Goal: Check status: Check status

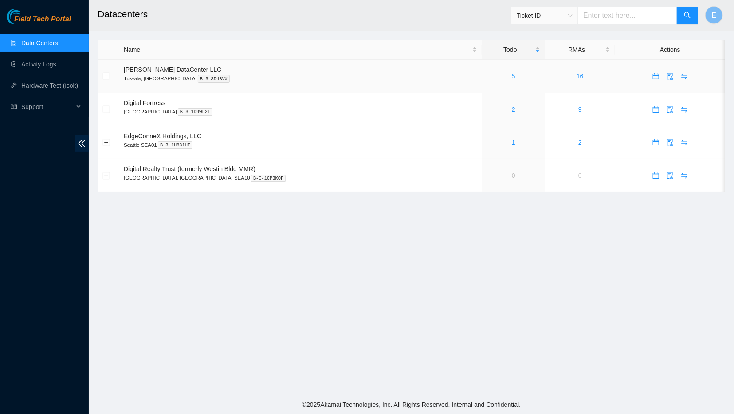
click at [512, 77] on link "5" at bounding box center [514, 76] width 4 height 7
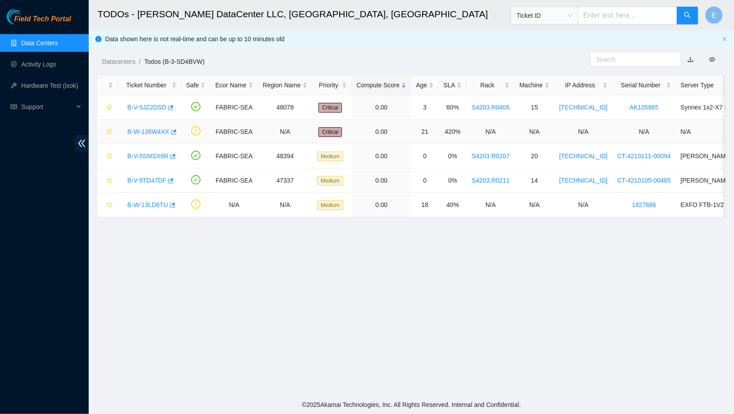
click at [144, 133] on link "B-W-136W4XX" at bounding box center [148, 131] width 42 height 7
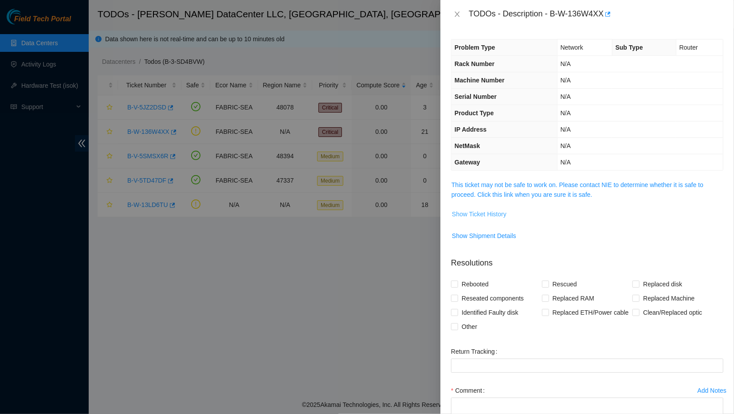
click at [480, 214] on span "Show Ticket History" at bounding box center [479, 214] width 55 height 10
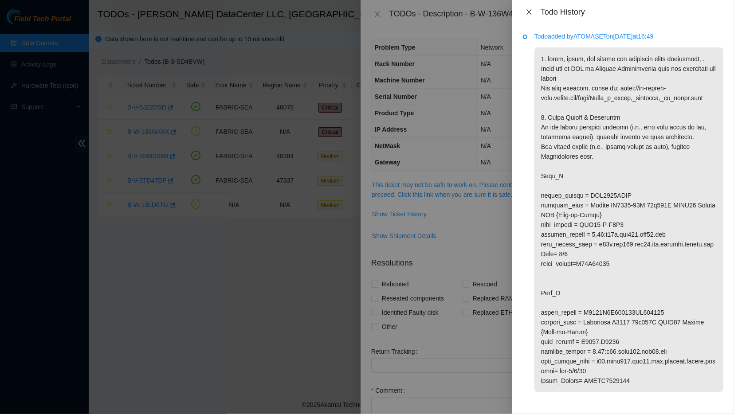
click at [530, 12] on icon "close" at bounding box center [529, 11] width 7 height 7
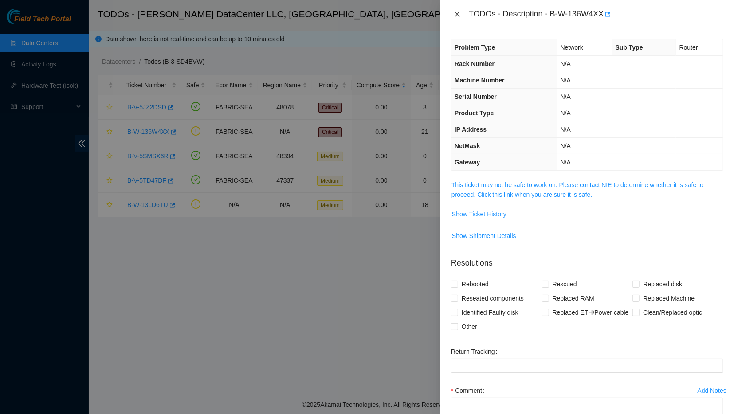
click at [460, 15] on icon "close" at bounding box center [457, 14] width 7 height 7
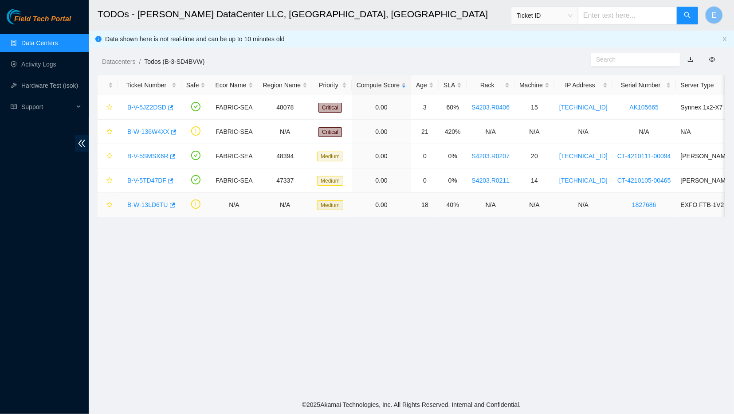
click at [146, 203] on link "B-W-13LD6TU" at bounding box center [147, 204] width 41 height 7
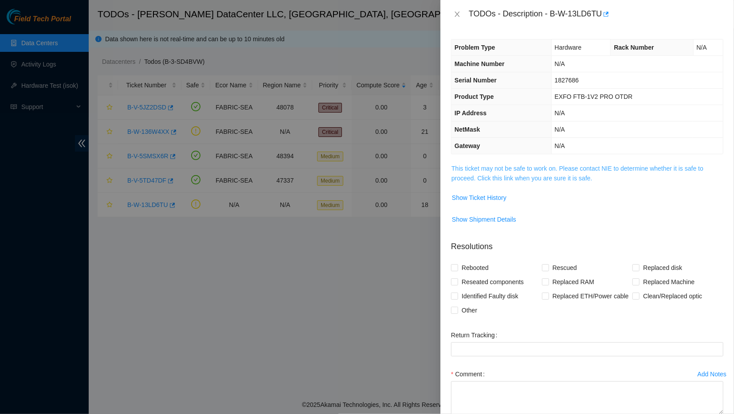
click at [484, 175] on link "This ticket may not be safe to work on. Please contact NIE to determine whether…" at bounding box center [578, 173] width 252 height 17
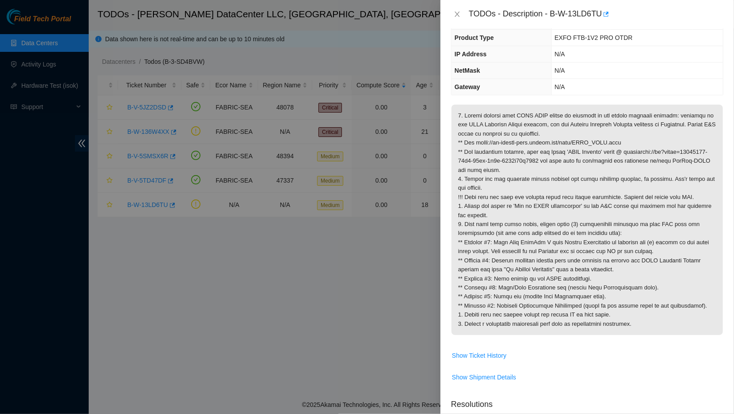
scroll to position [60, 0]
click at [456, 14] on icon "close" at bounding box center [457, 14] width 5 height 5
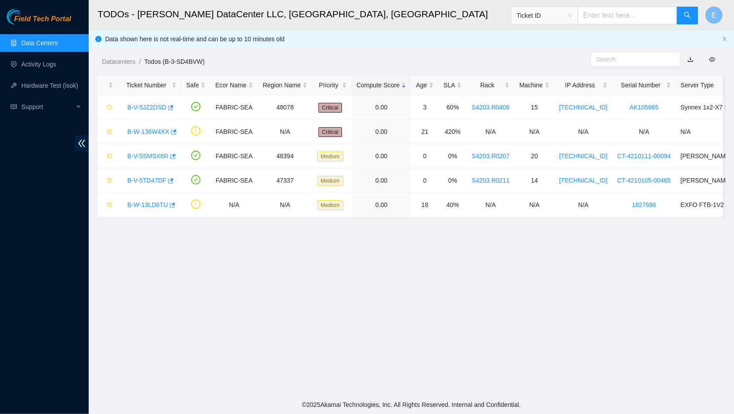
scroll to position [70, 0]
